Goal: Transaction & Acquisition: Purchase product/service

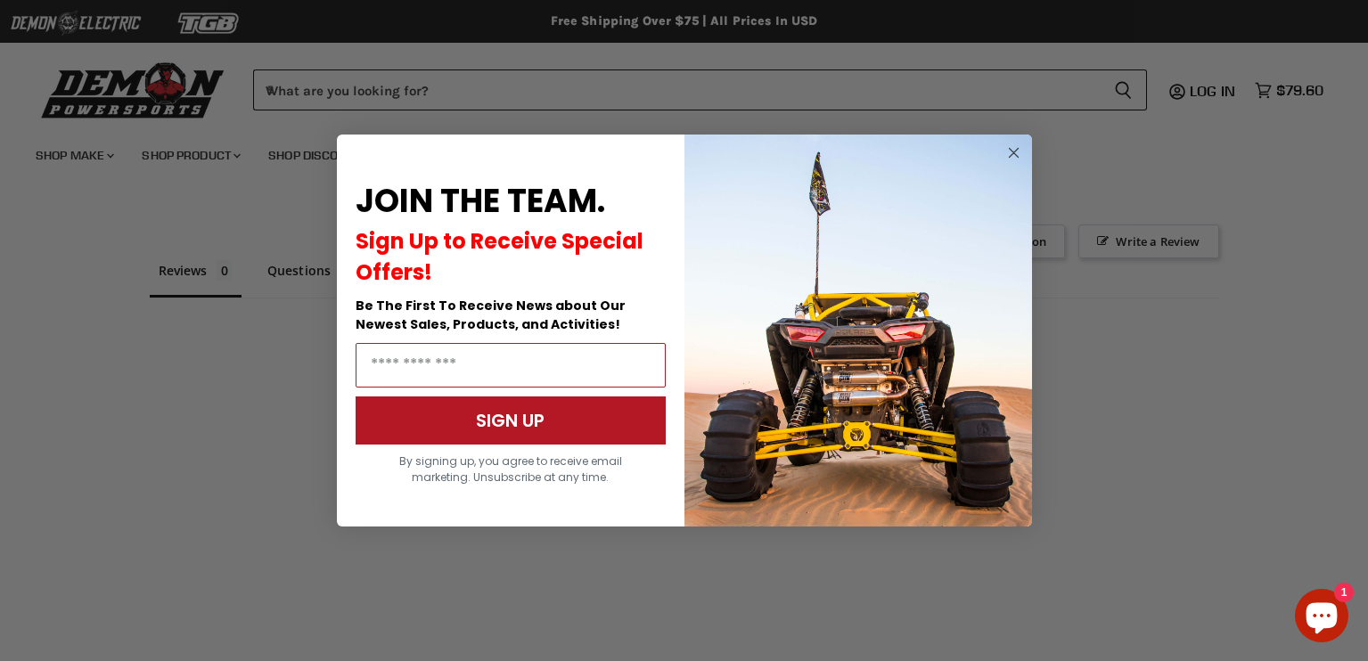
scroll to position [1175, 0]
